Goal: Transaction & Acquisition: Purchase product/service

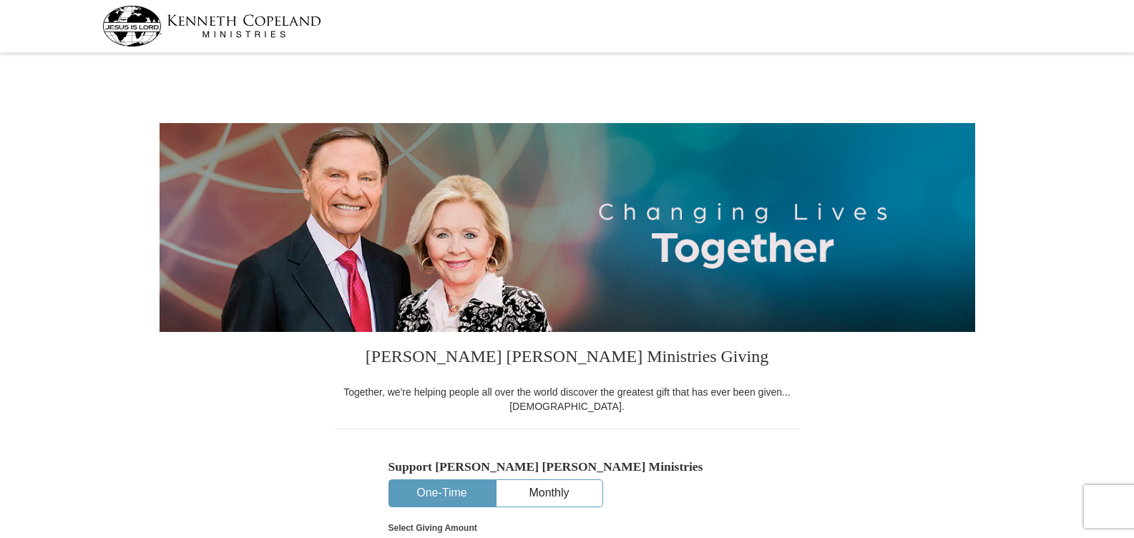
select select "OH"
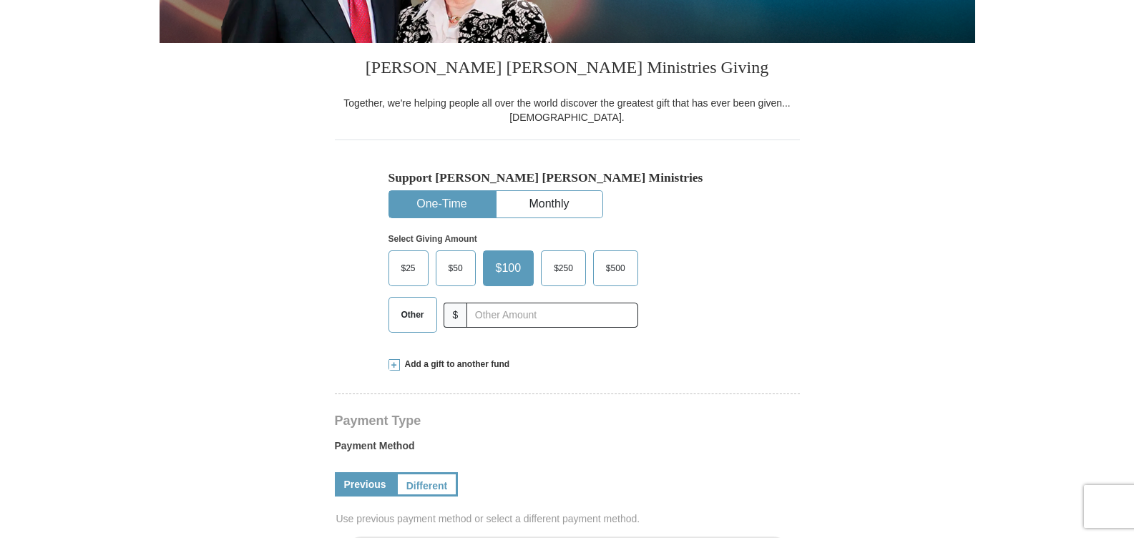
scroll to position [285, 0]
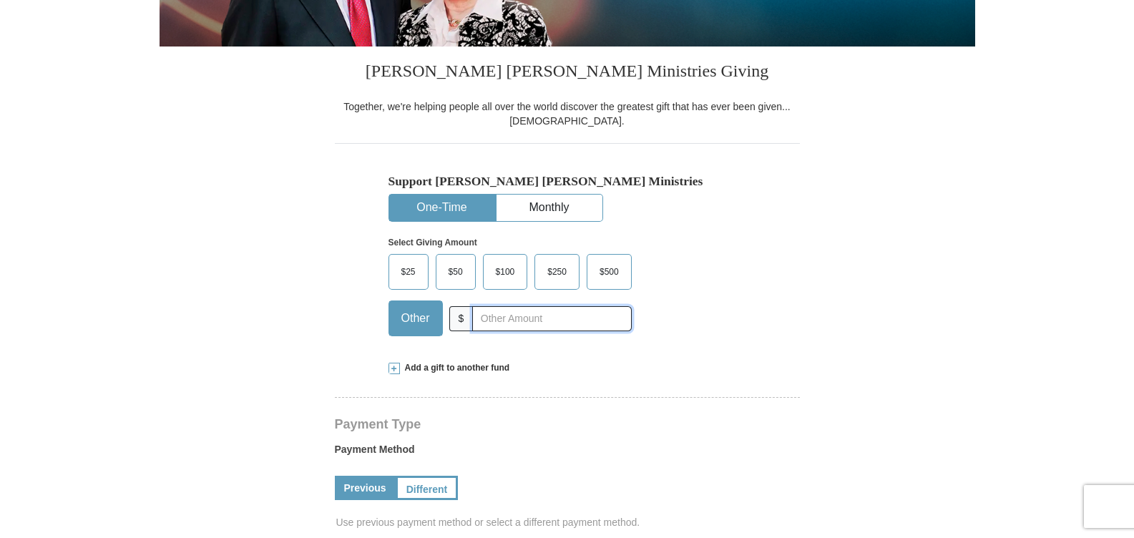
click at [481, 319] on input "text" at bounding box center [551, 318] width 159 height 25
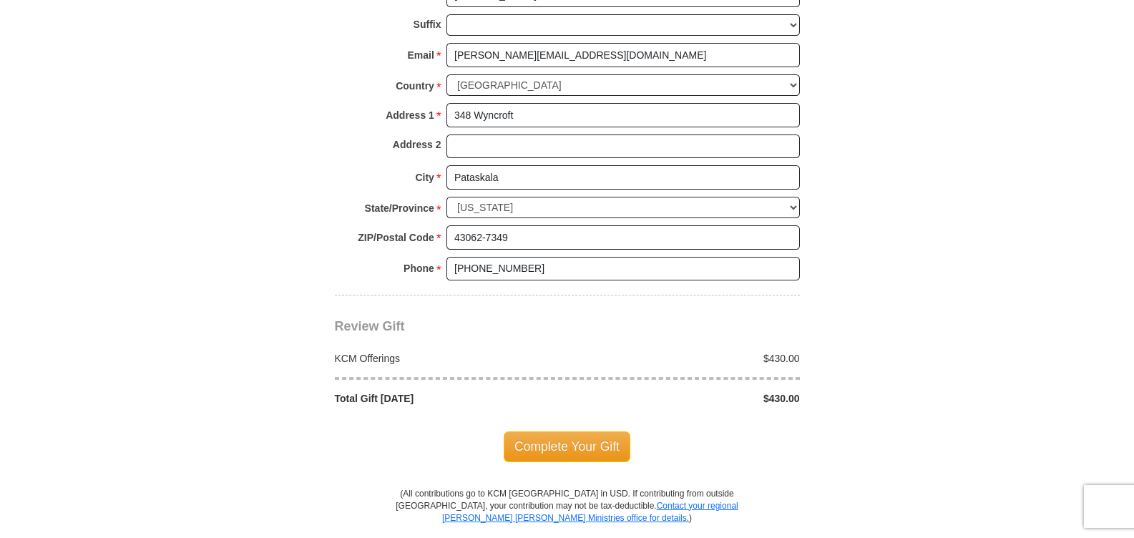
scroll to position [1073, 0]
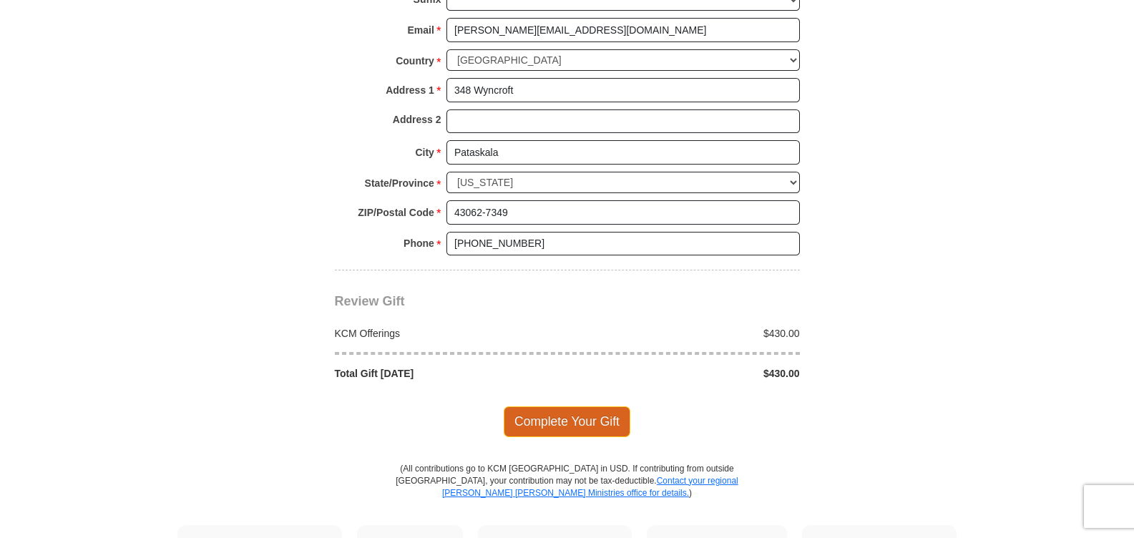
type input "430.00"
click at [541, 418] on span "Complete Your Gift" at bounding box center [567, 421] width 127 height 30
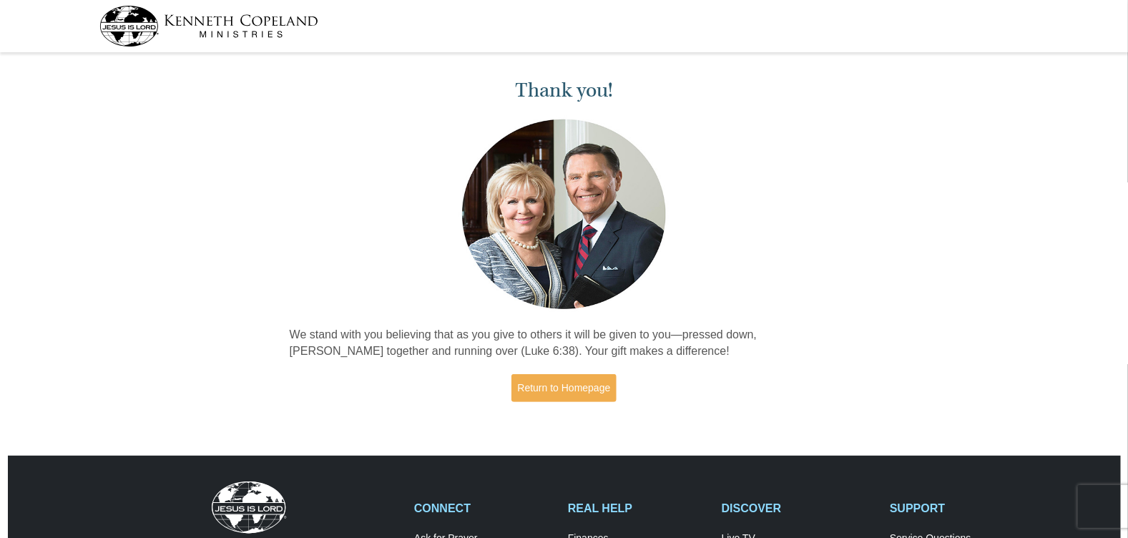
drag, startPoint x: 786, startPoint y: 226, endPoint x: 761, endPoint y: 202, distance: 34.4
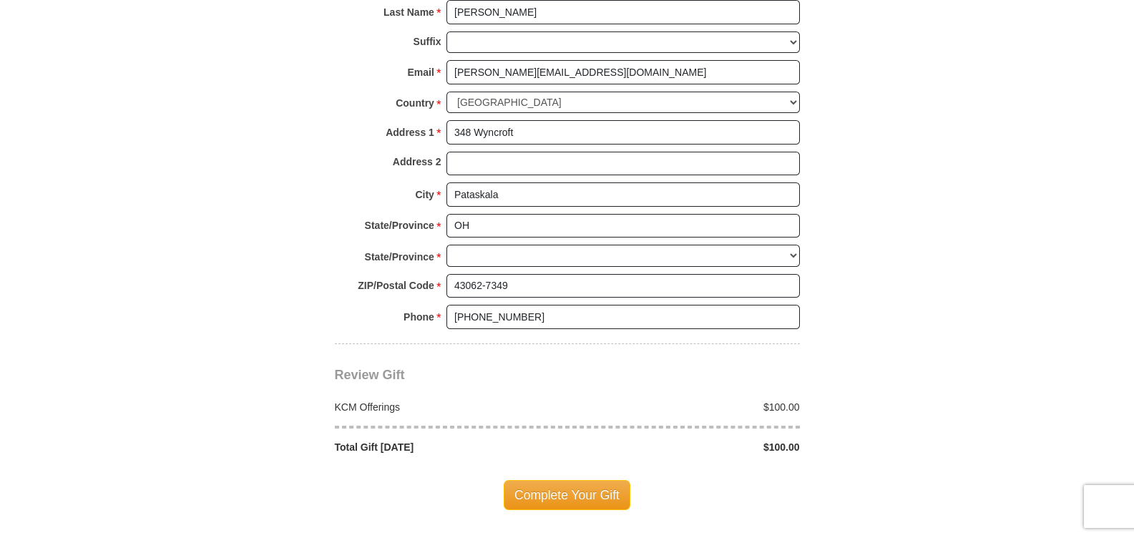
select select "OH"
